Goal: Task Accomplishment & Management: Complete application form

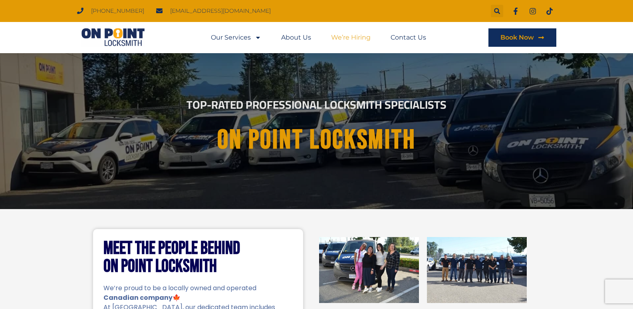
click at [351, 36] on link "We’re Hiring" at bounding box center [351, 37] width 40 height 18
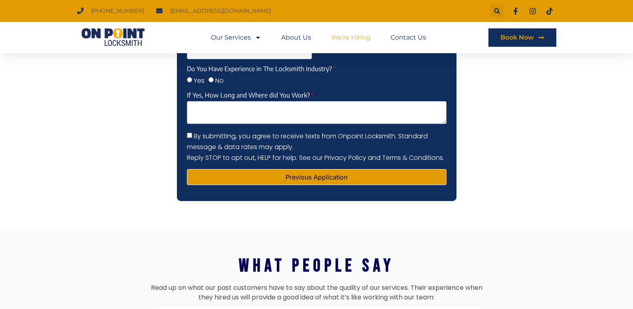
scroll to position [878, 0]
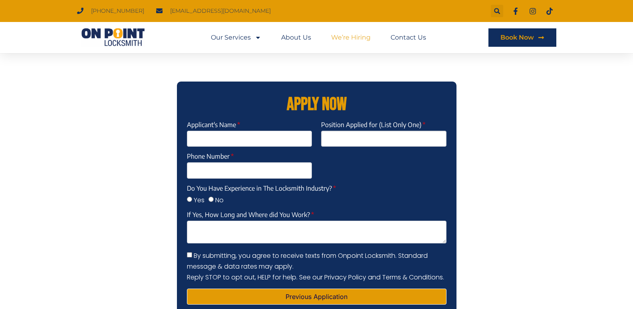
click at [379, 138] on input "Position Applied for (List Only One)" at bounding box center [383, 139] width 125 height 16
click at [242, 142] on input "Applicant's Name" at bounding box center [249, 139] width 125 height 16
click at [199, 175] on input "Phone Number" at bounding box center [249, 170] width 125 height 16
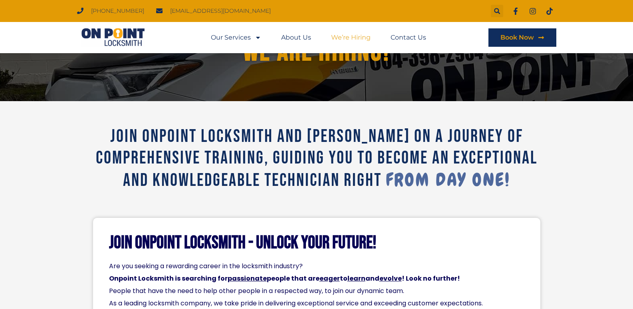
scroll to position [0, 0]
